Goal: Find contact information: Find contact information

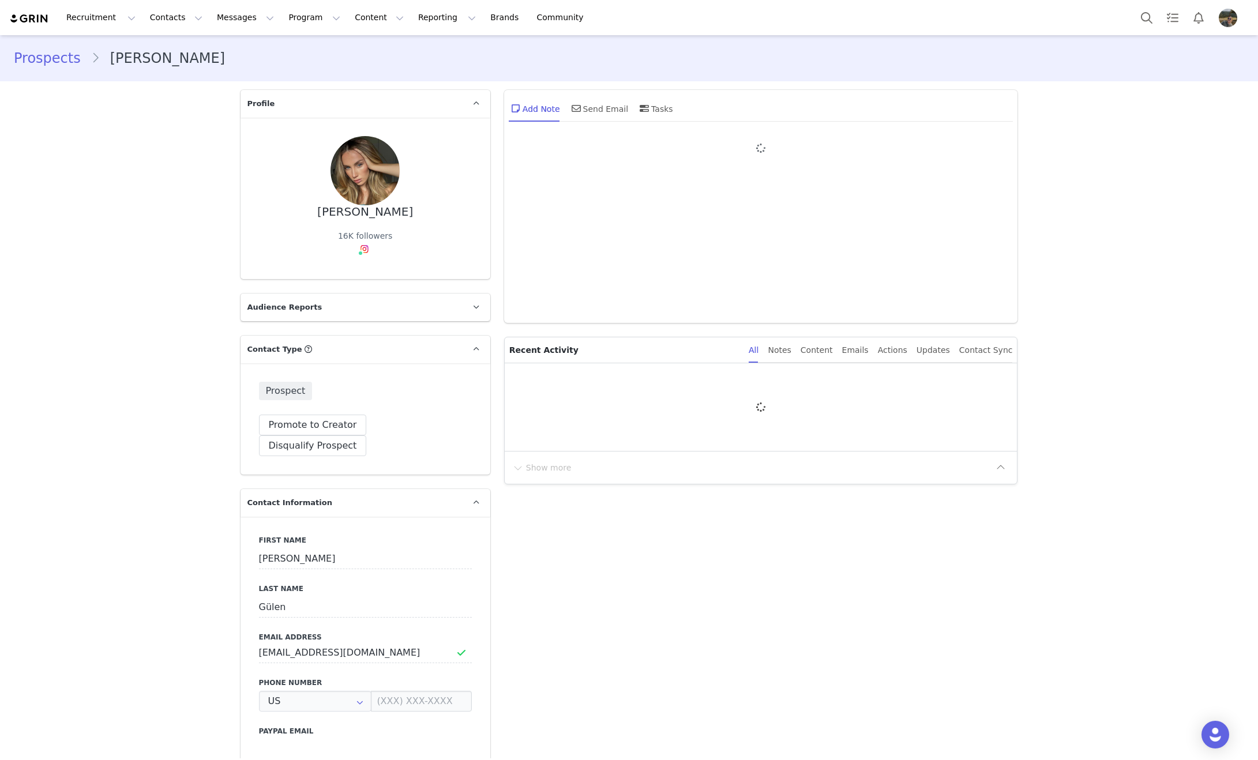
type input "+1 ([GEOGRAPHIC_DATA])"
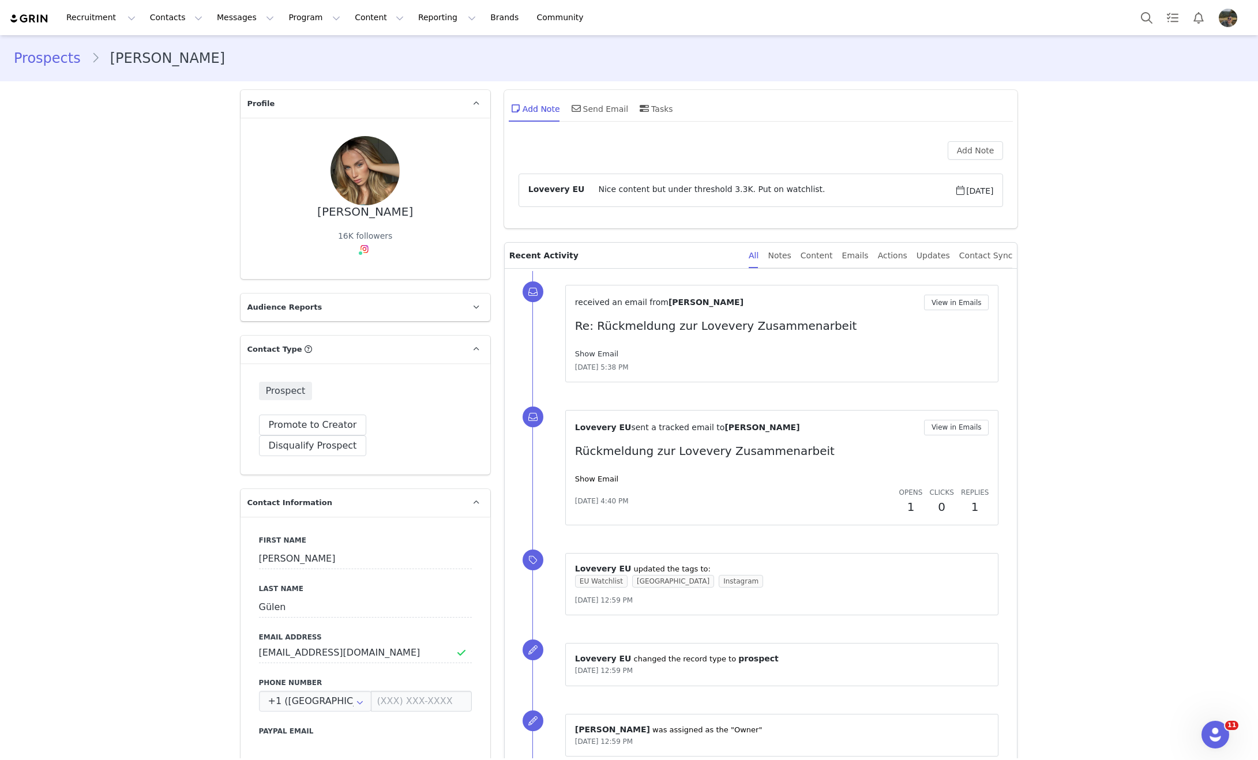
drag, startPoint x: 592, startPoint y: 352, endPoint x: 601, endPoint y: 352, distance: 8.1
click at [592, 352] on link "Show Email" at bounding box center [596, 354] width 43 height 9
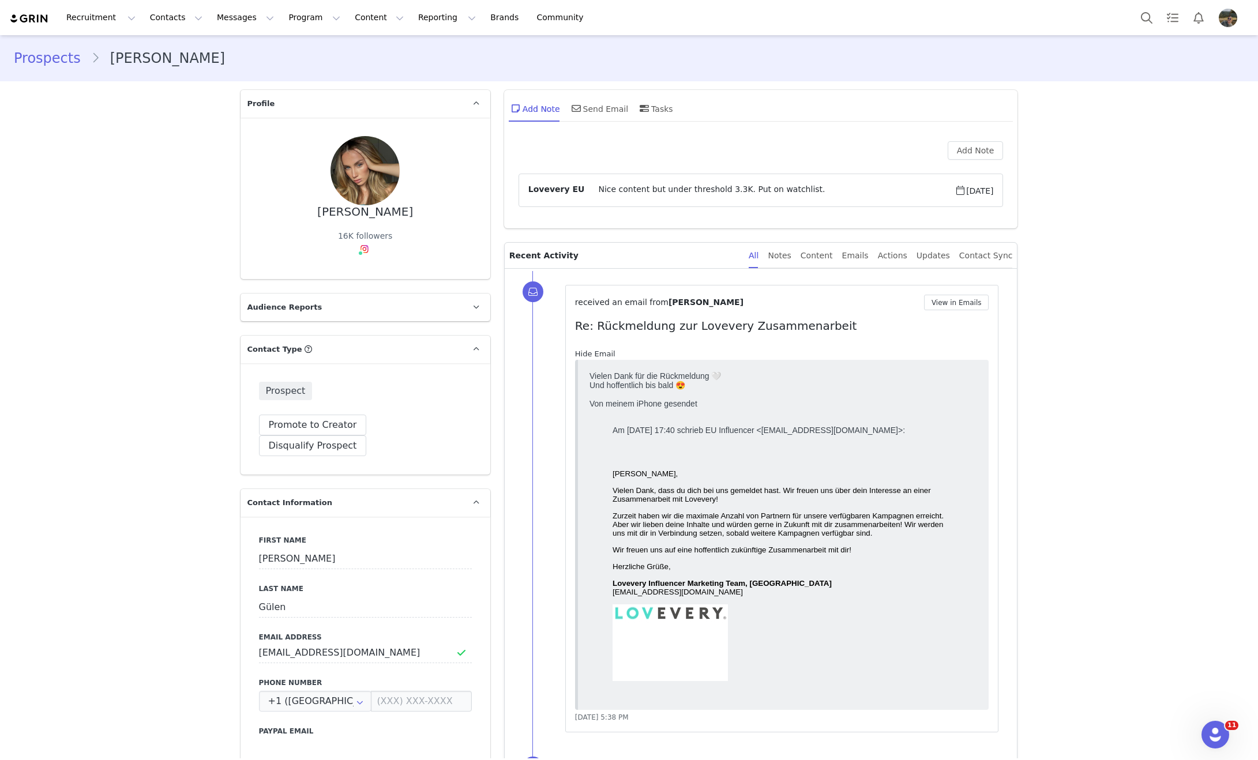
click at [599, 352] on link "Hide Email" at bounding box center [595, 354] width 40 height 9
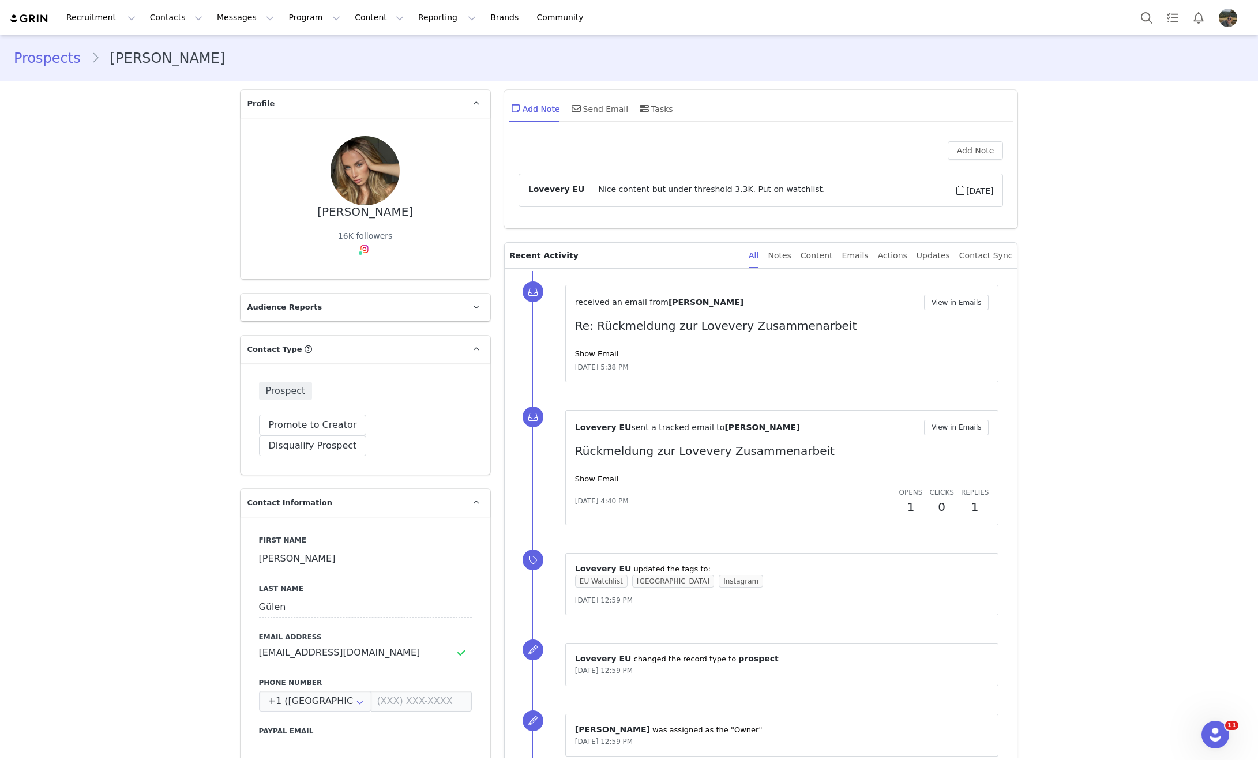
scroll to position [124, 0]
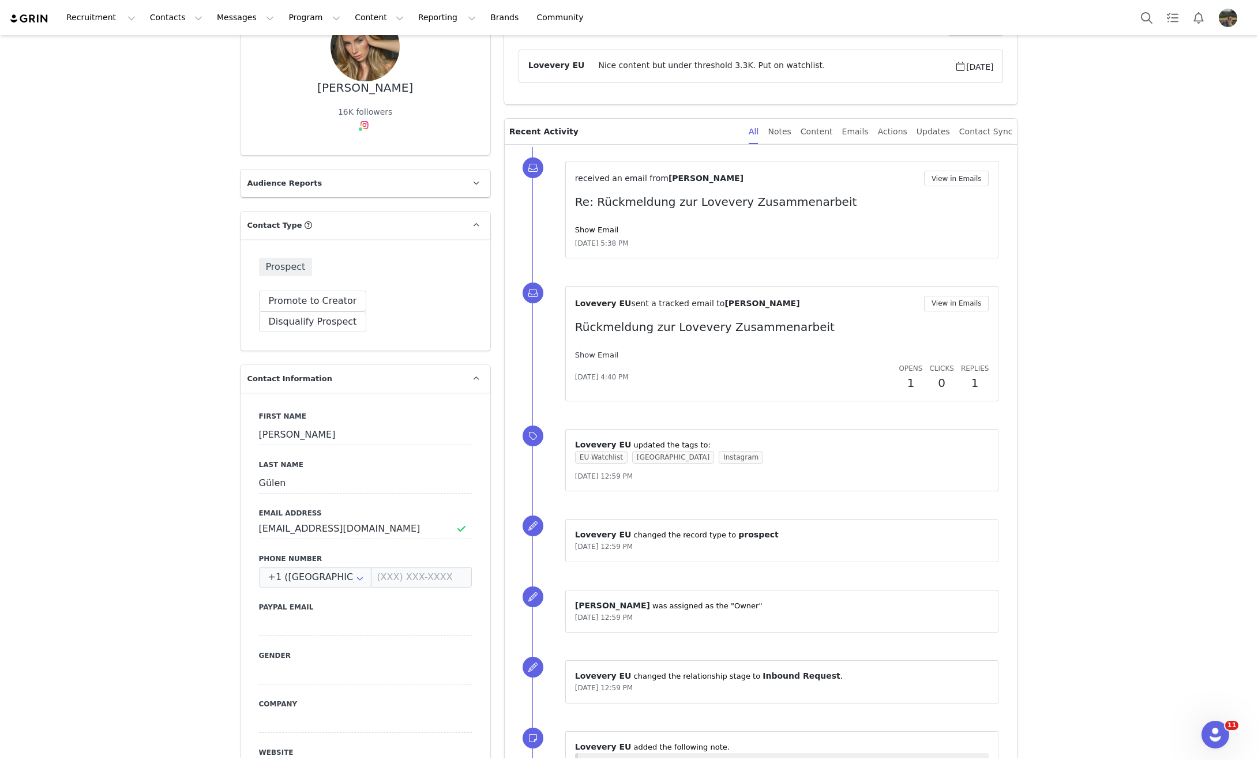
click at [611, 356] on link "Show Email" at bounding box center [596, 355] width 43 height 9
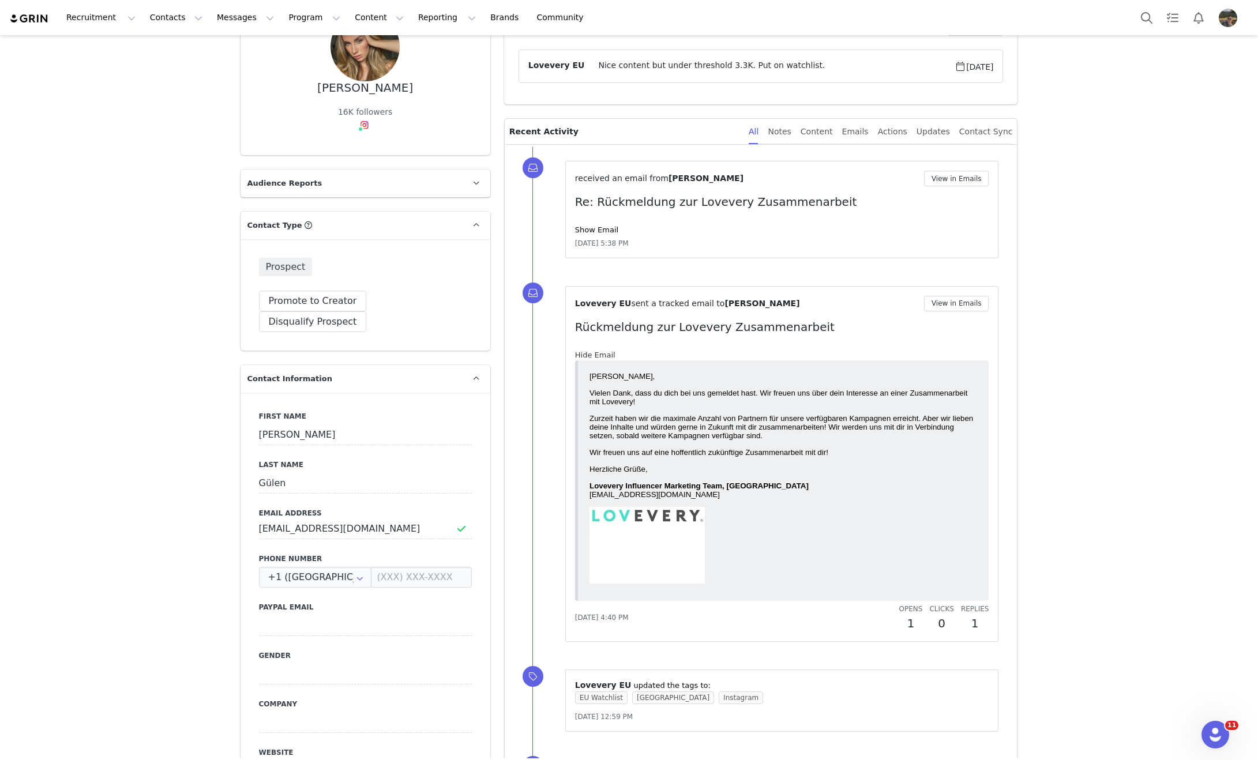
scroll to position [0, 0]
click at [609, 356] on link "Hide Email" at bounding box center [595, 355] width 40 height 9
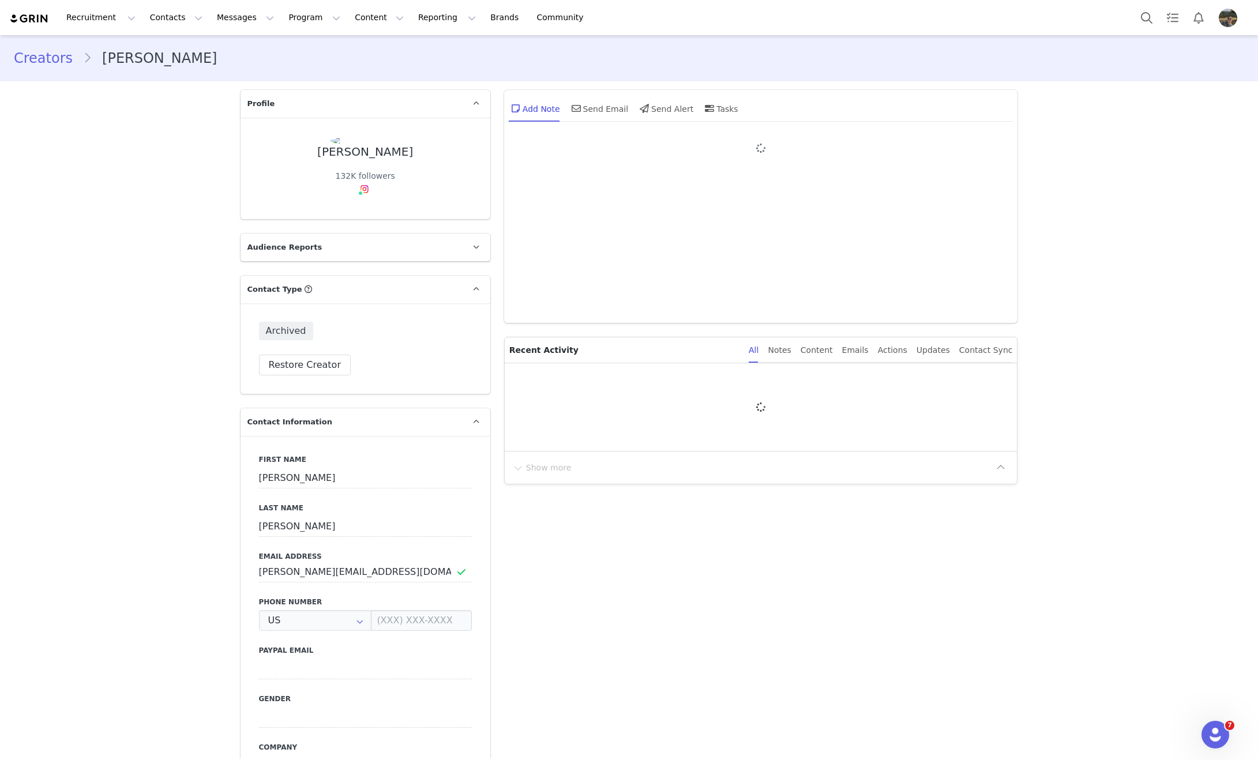
type input "+1 ([GEOGRAPHIC_DATA])"
